Goal: Task Accomplishment & Management: Complete application form

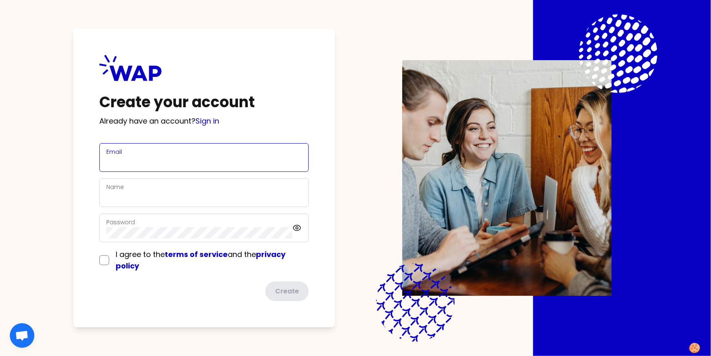
click at [211, 164] on input "Email" at bounding box center [204, 162] width 196 height 11
type input "[PERSON_NAME][EMAIL_ADDRESS][PERSON_NAME][DOMAIN_NAME]"
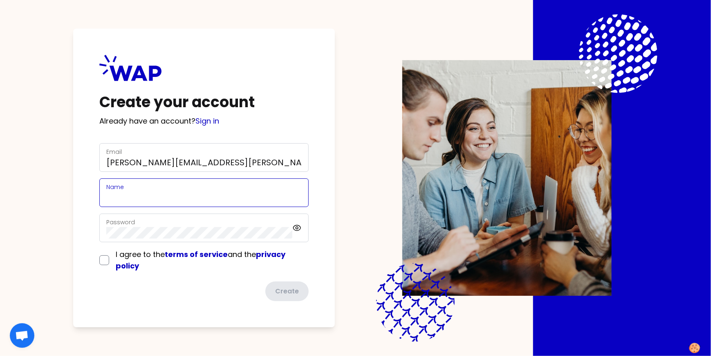
type input "[PERSON_NAME]"
click at [56, 233] on div "Create your account Already have an account? Sign in Email [PERSON_NAME][EMAIL_…" at bounding box center [355, 178] width 607 height 356
click at [100, 256] on input "checkbox" at bounding box center [104, 260] width 10 height 10
checkbox input "true"
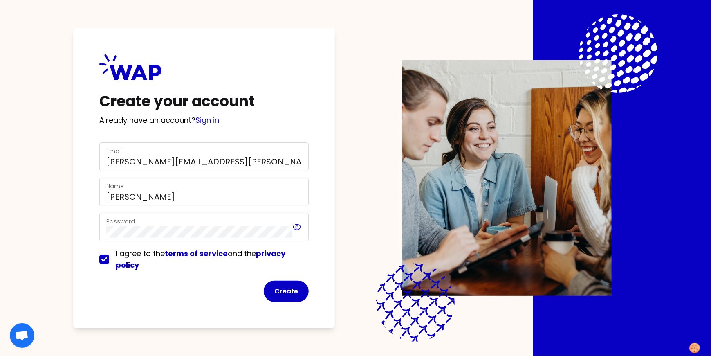
click at [300, 227] on icon at bounding box center [296, 227] width 9 height 10
click at [286, 288] on button "Create" at bounding box center [286, 291] width 45 height 21
